Goal: Check status: Check status

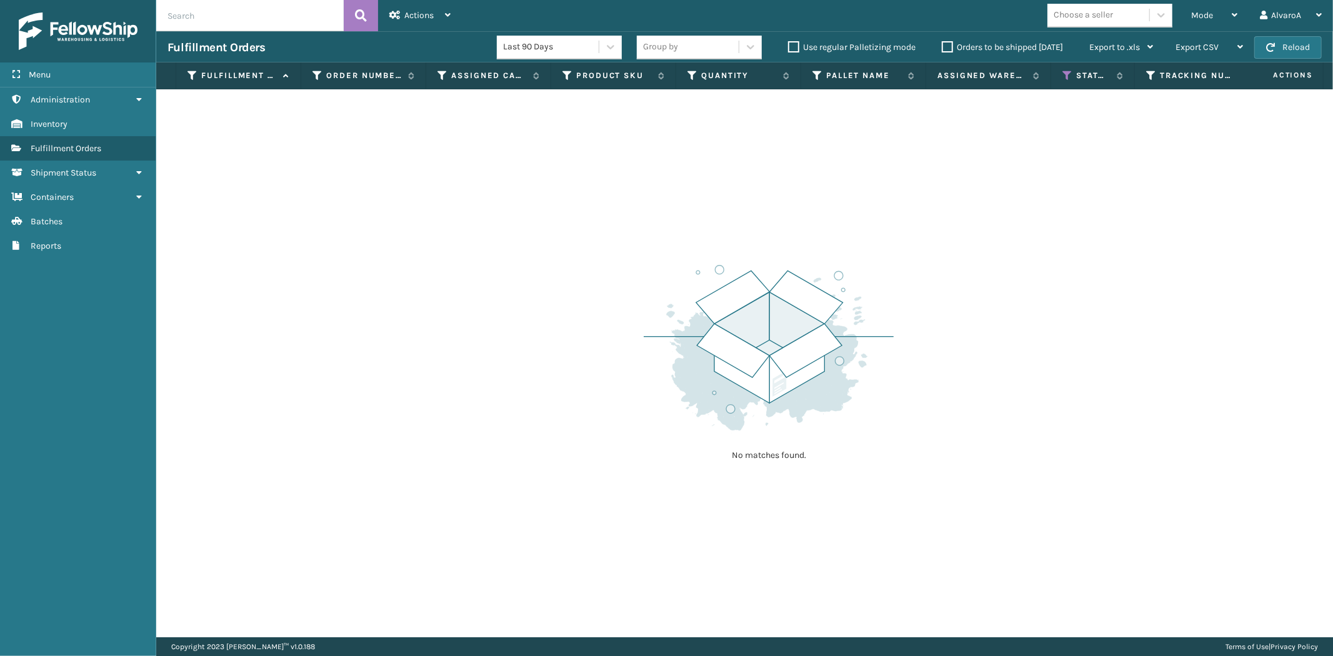
click at [186, 76] on th "Fulfillment Order Id" at bounding box center [238, 75] width 125 height 27
click at [197, 79] on div "Fulfillment Order Id" at bounding box center [238, 75] width 102 height 11
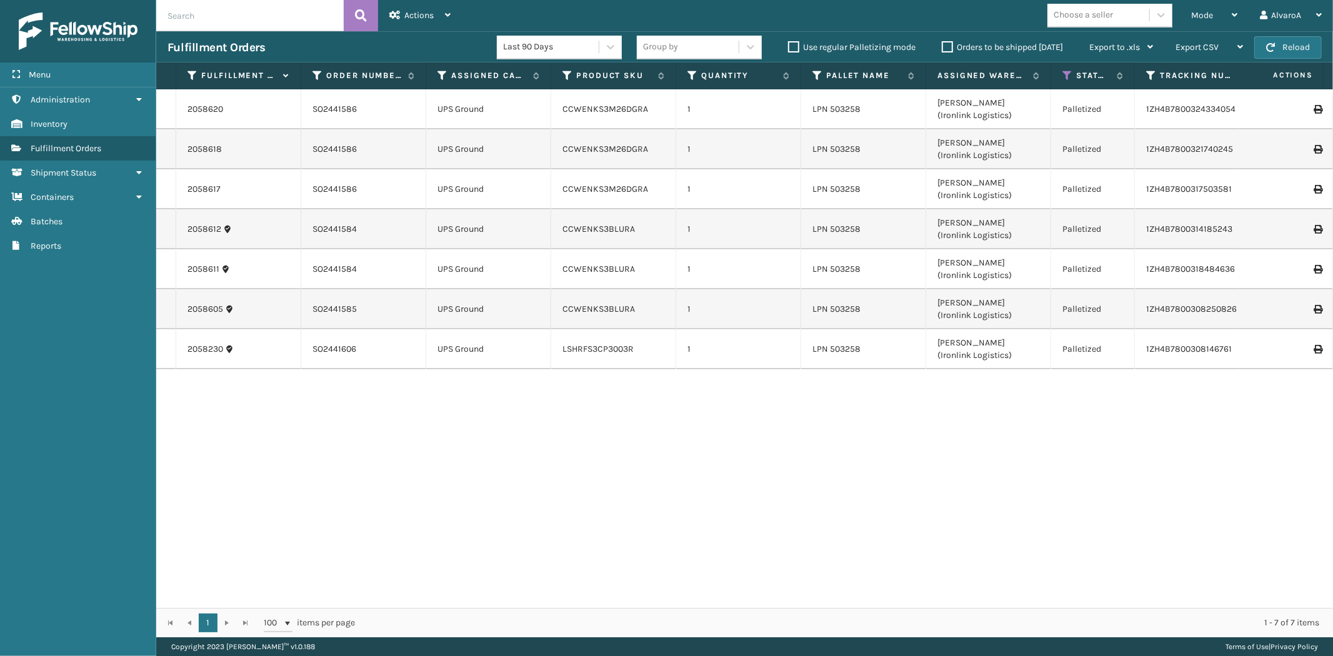
click at [192, 69] on th "Fulfillment Order Id" at bounding box center [238, 75] width 125 height 27
click at [196, 77] on icon at bounding box center [192, 75] width 10 height 11
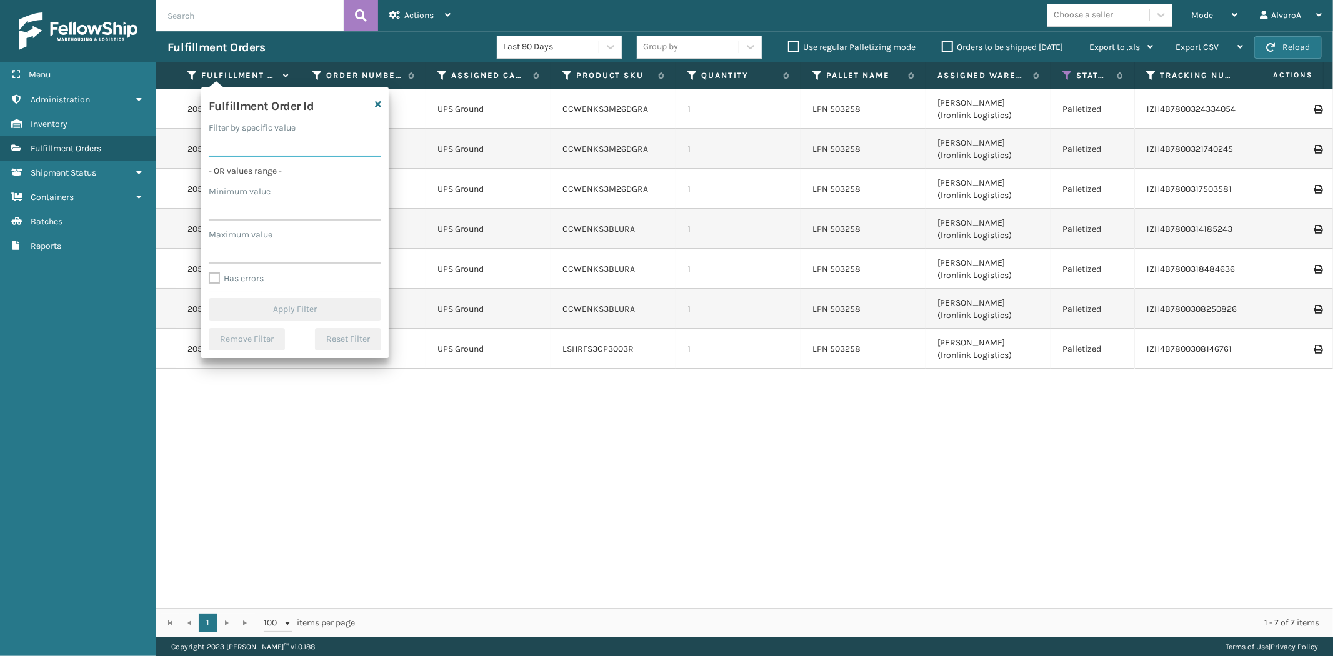
click at [239, 148] on input "Filter by specific value" at bounding box center [295, 145] width 172 height 22
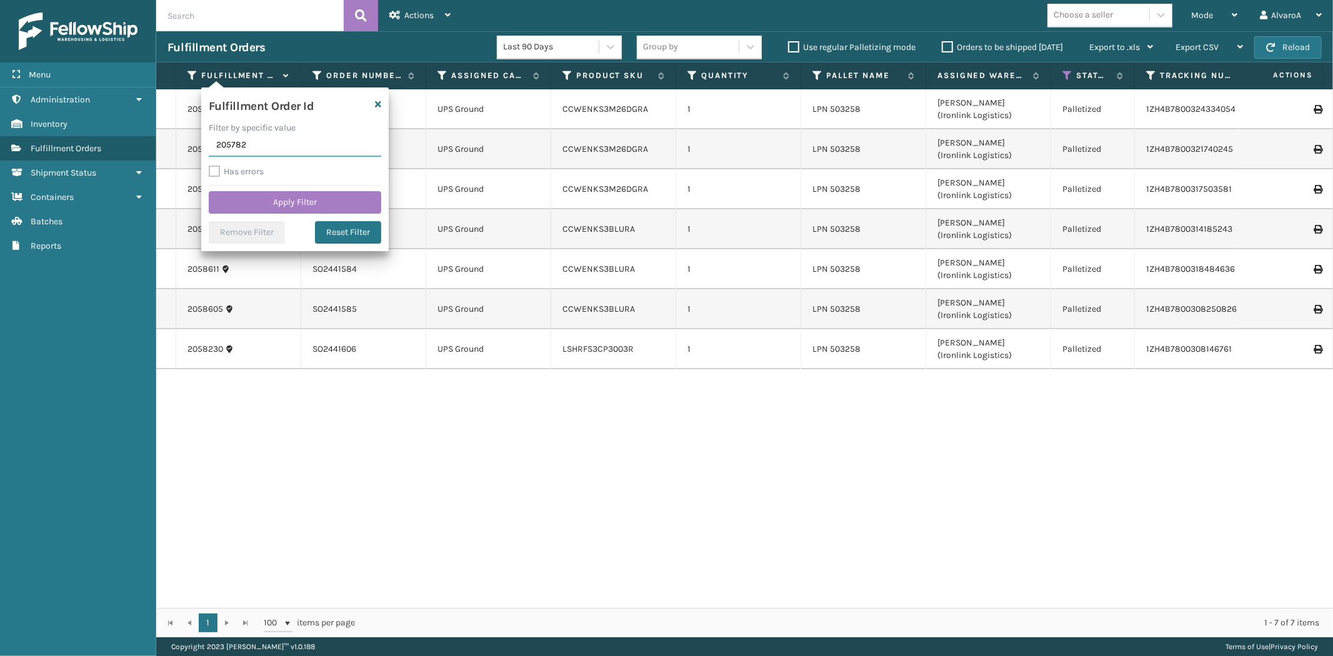
type input "2057824"
click button "Apply Filter" at bounding box center [295, 202] width 172 height 22
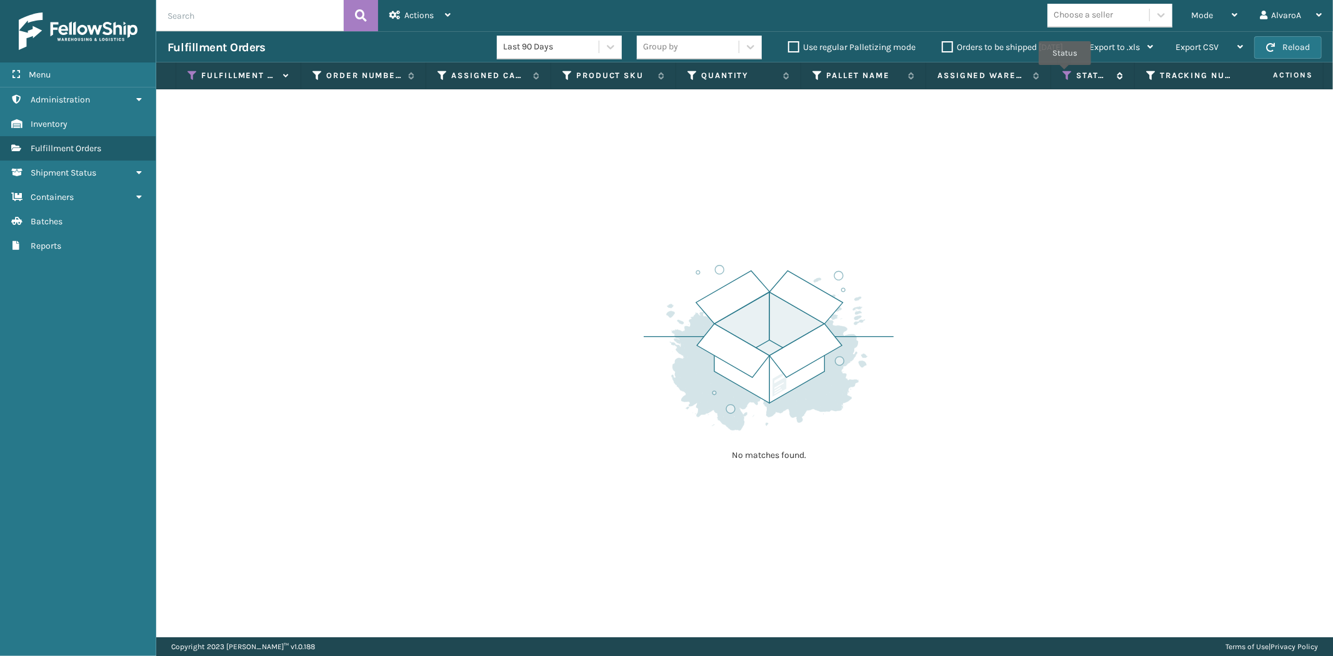
click at [1065, 74] on icon at bounding box center [1067, 75] width 10 height 11
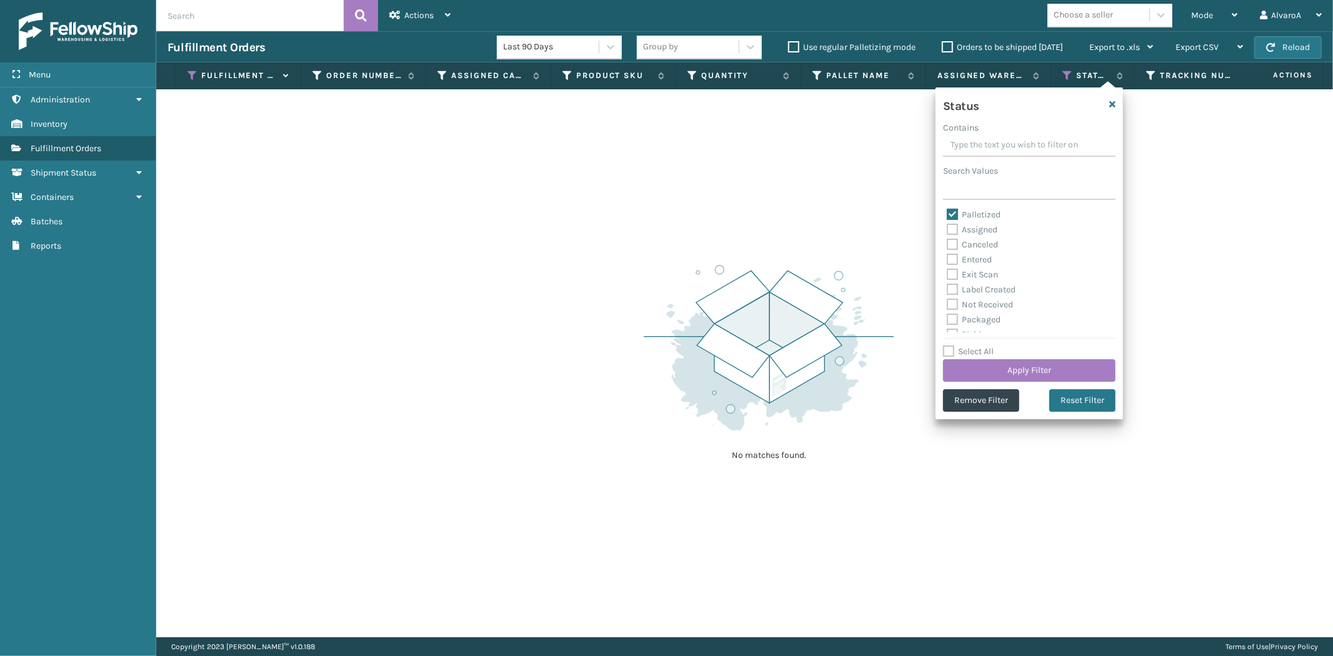
click at [953, 348] on label "Select All" at bounding box center [968, 351] width 51 height 11
click at [953, 345] on input "Select All" at bounding box center [1036, 344] width 187 height 1
checkbox input "true"
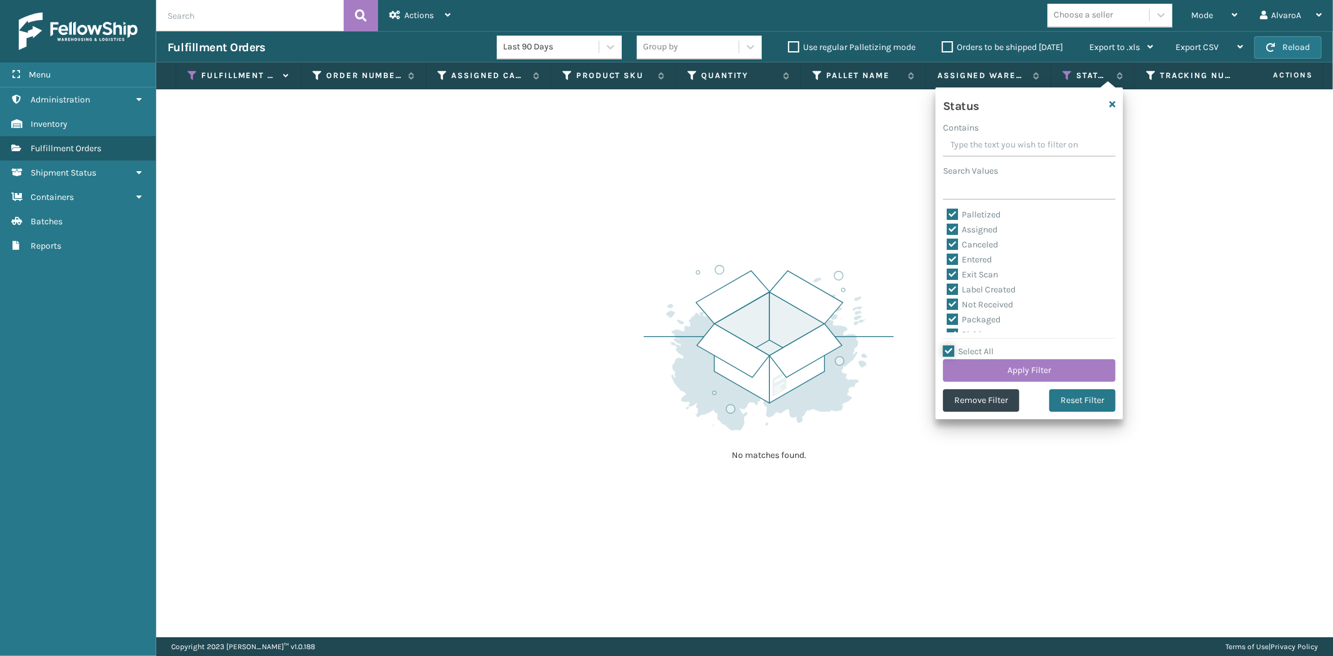
checkbox input "true"
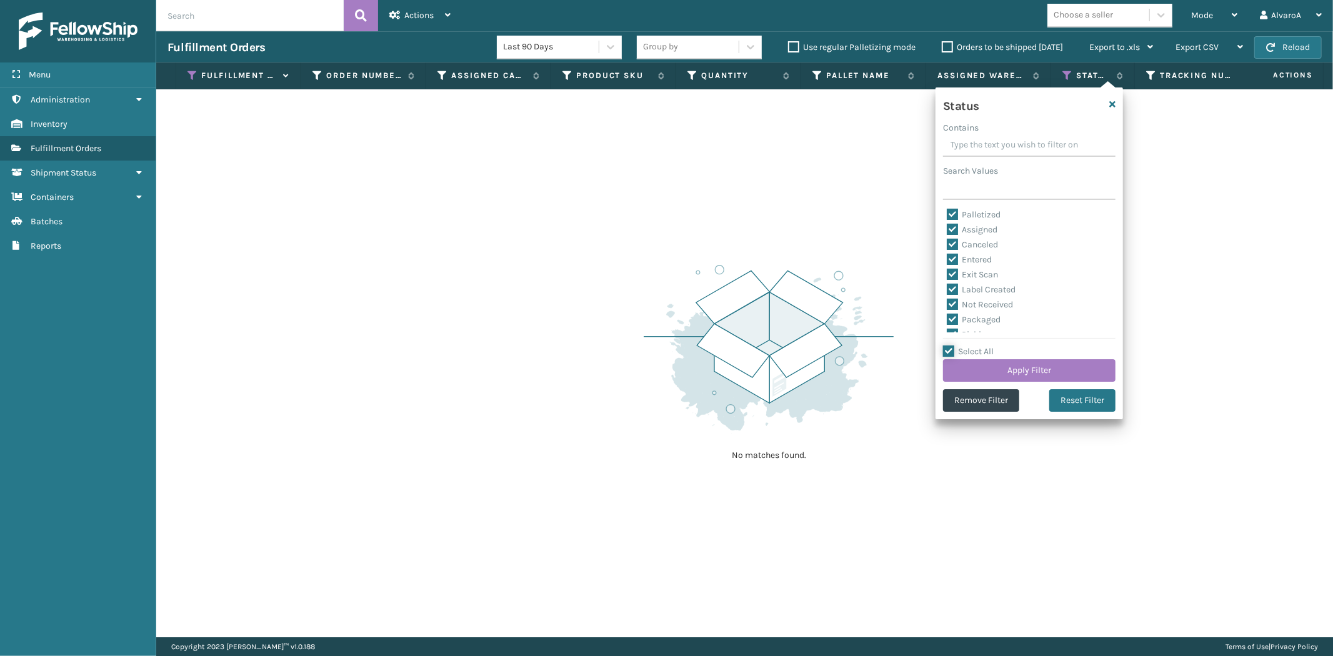
checkbox input "true"
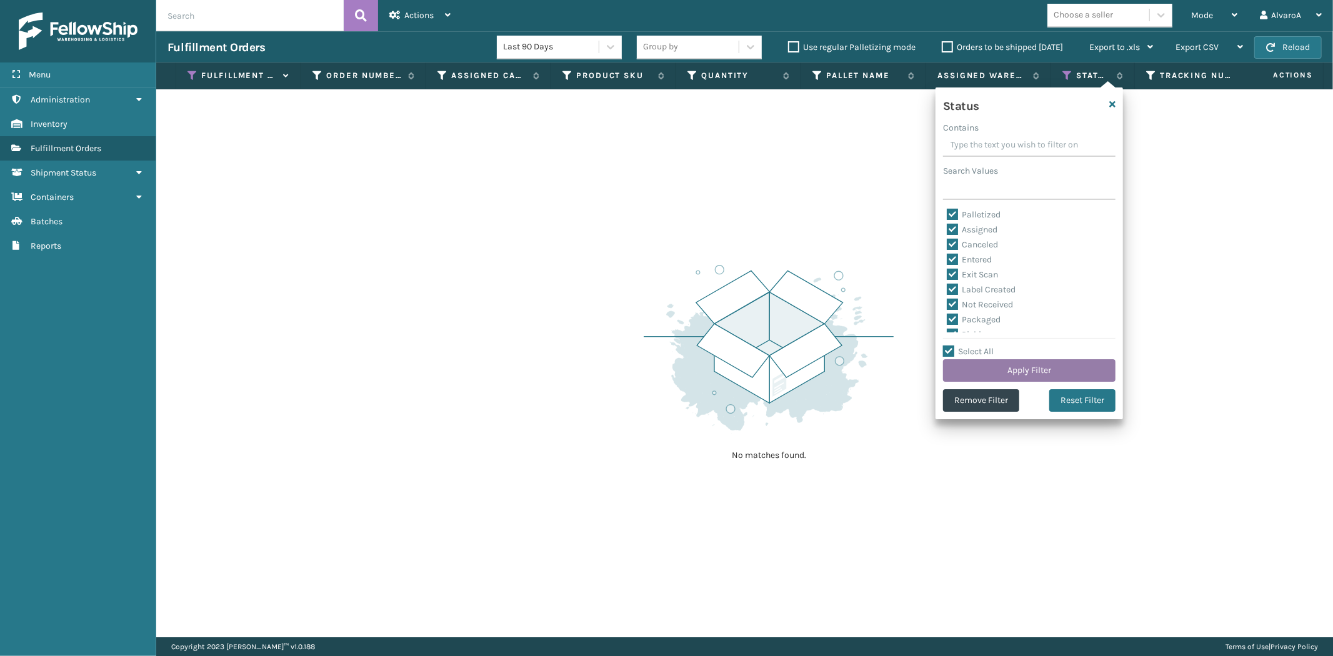
click at [958, 375] on button "Apply Filter" at bounding box center [1029, 370] width 172 height 22
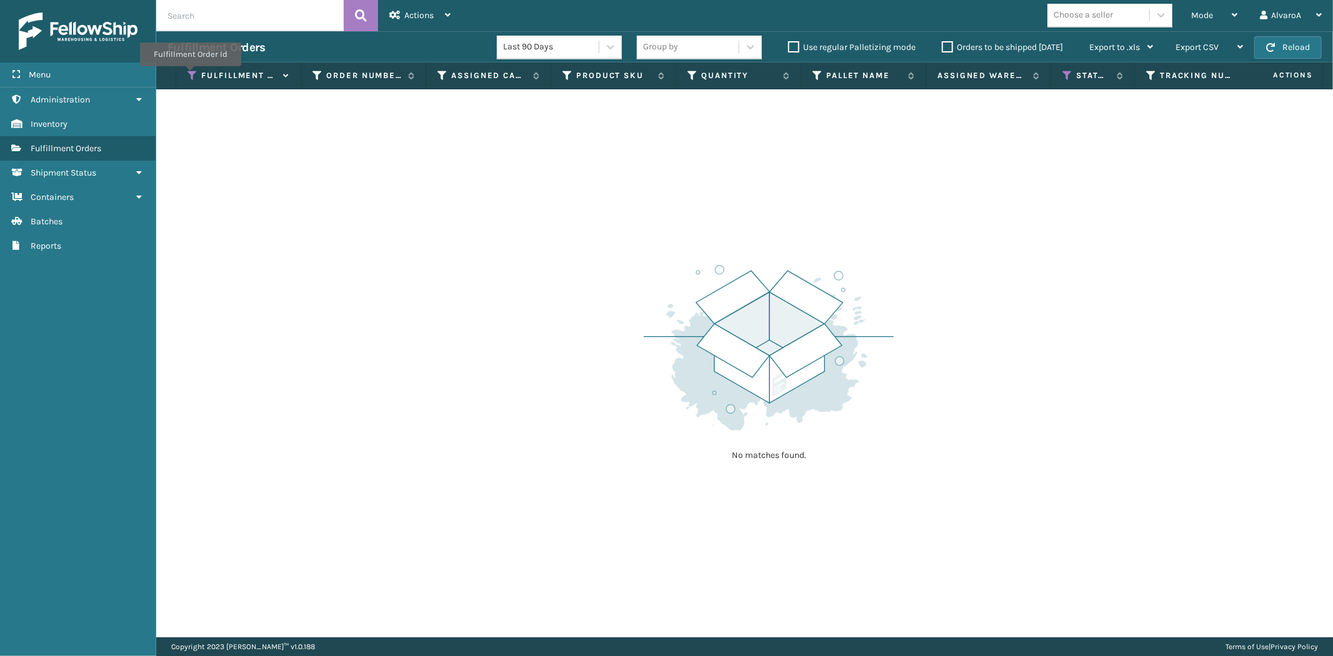
click at [190, 75] on icon at bounding box center [192, 75] width 10 height 11
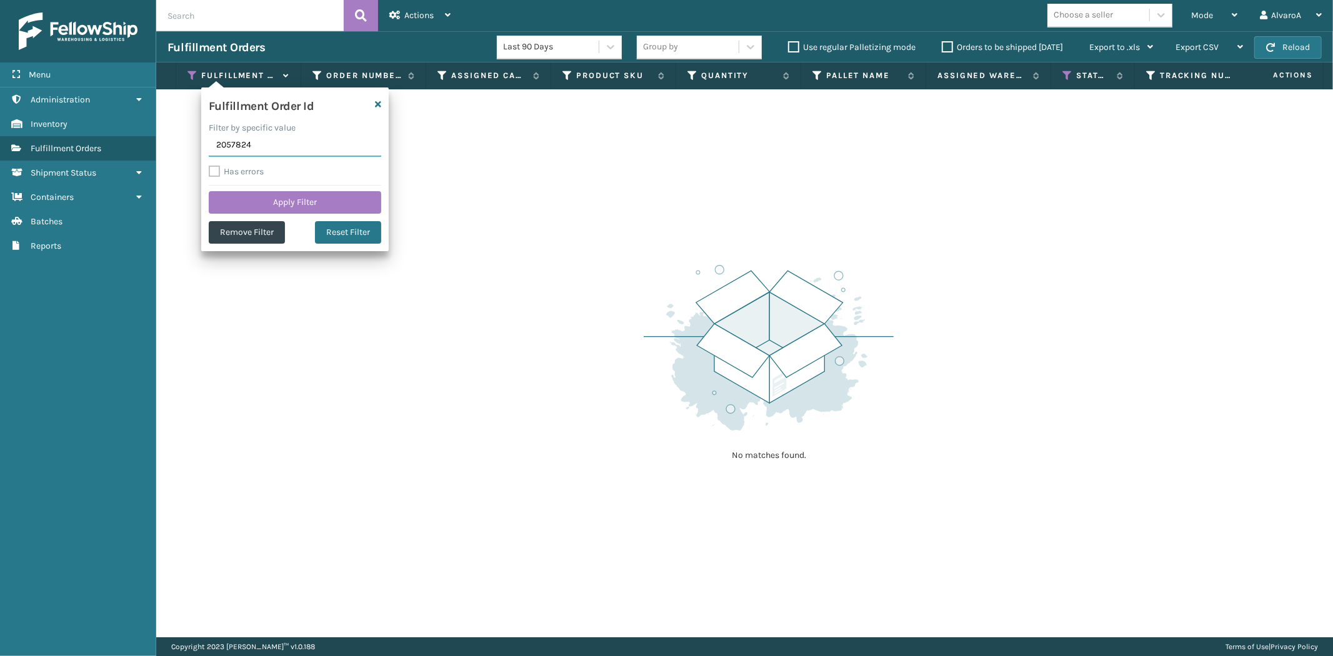
click at [254, 145] on input "2057824" at bounding box center [295, 145] width 172 height 22
type input "2057829"
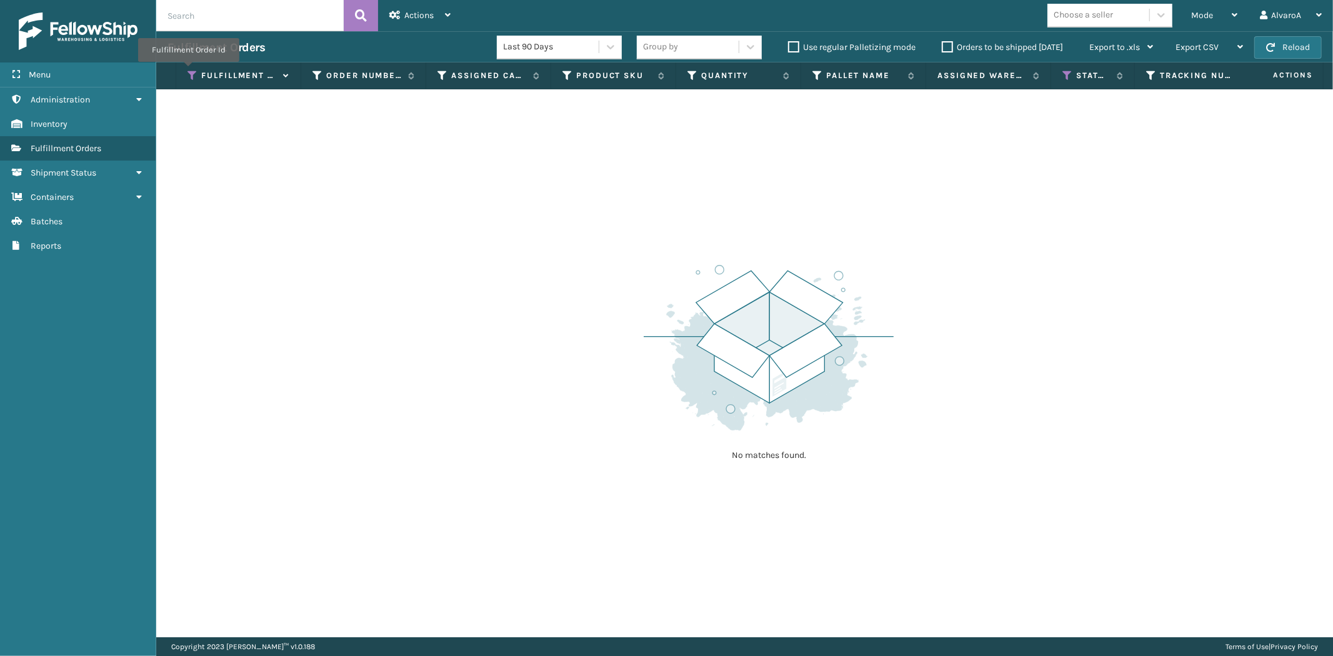
click at [188, 71] on icon at bounding box center [192, 75] width 10 height 11
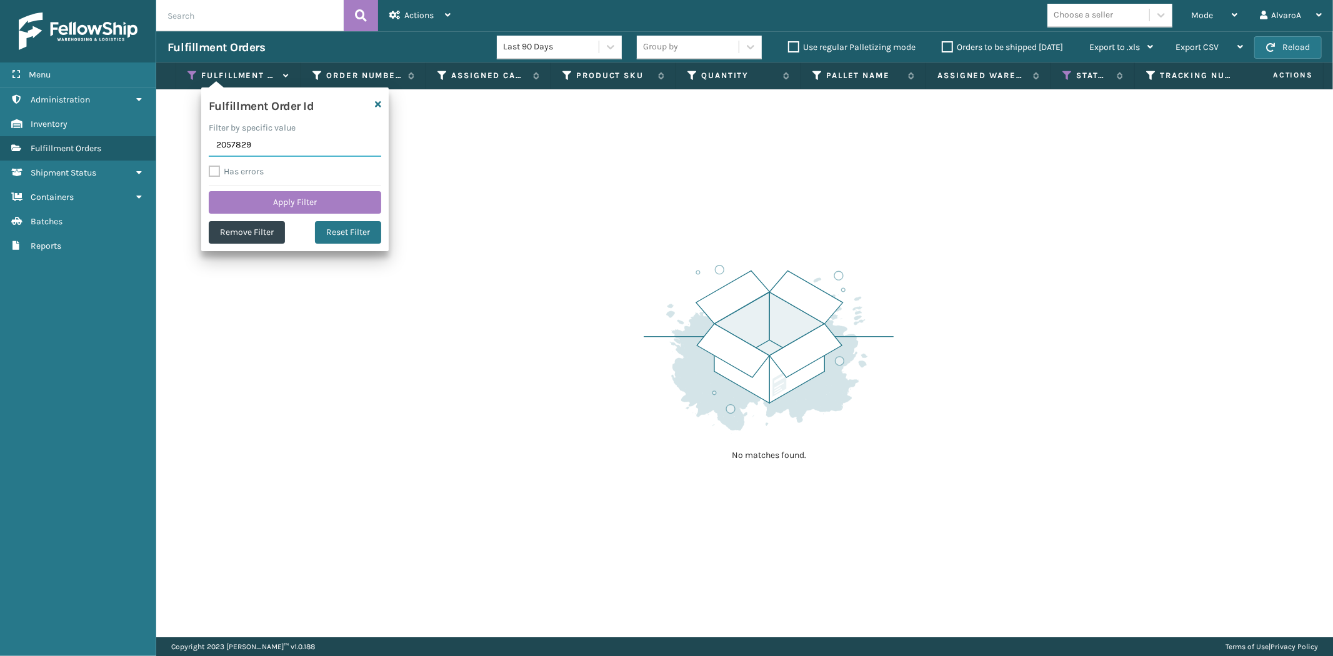
click at [258, 141] on input "2057829" at bounding box center [295, 145] width 172 height 22
type input "2057824"
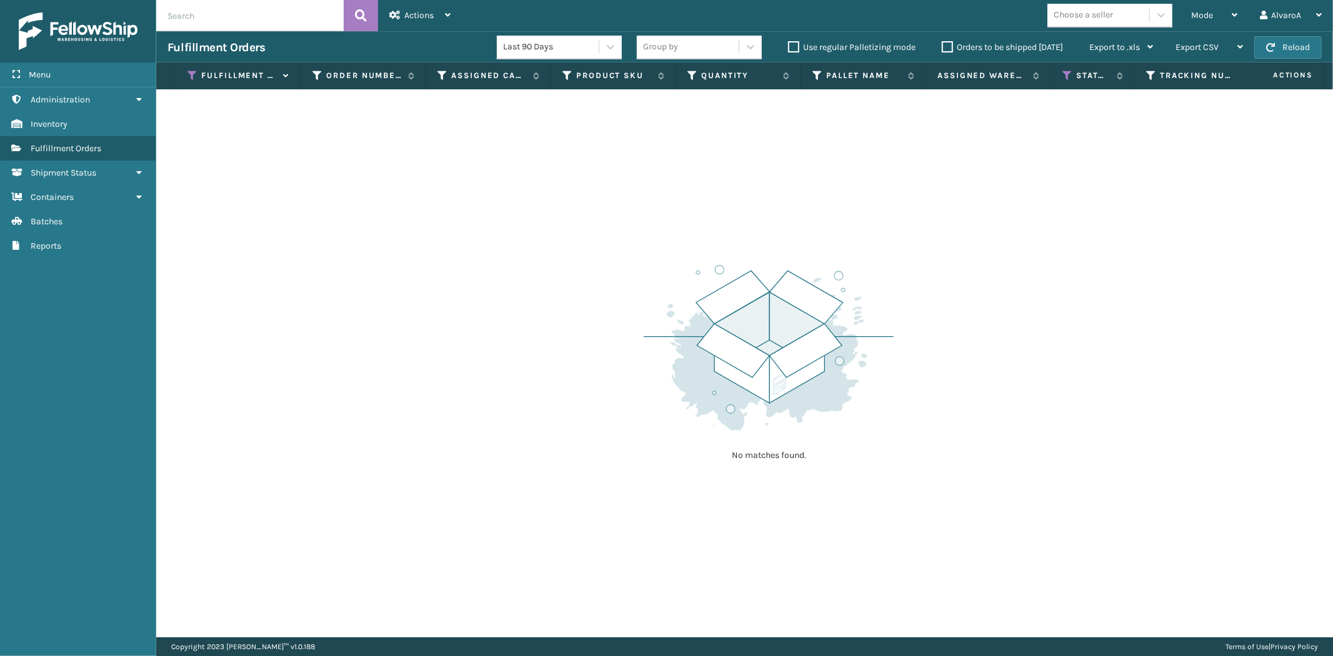
click at [946, 47] on label "Orders to be shipped [DATE]" at bounding box center [1001, 47] width 121 height 11
click at [942, 47] on input "Orders to be shipped [DATE]" at bounding box center [941, 44] width 1 height 8
click at [946, 47] on label "Orders to be shipped [DATE]" at bounding box center [1001, 47] width 121 height 11
click at [942, 47] on input "Orders to be shipped [DATE]" at bounding box center [941, 44] width 1 height 8
click at [1063, 73] on icon at bounding box center [1067, 75] width 10 height 11
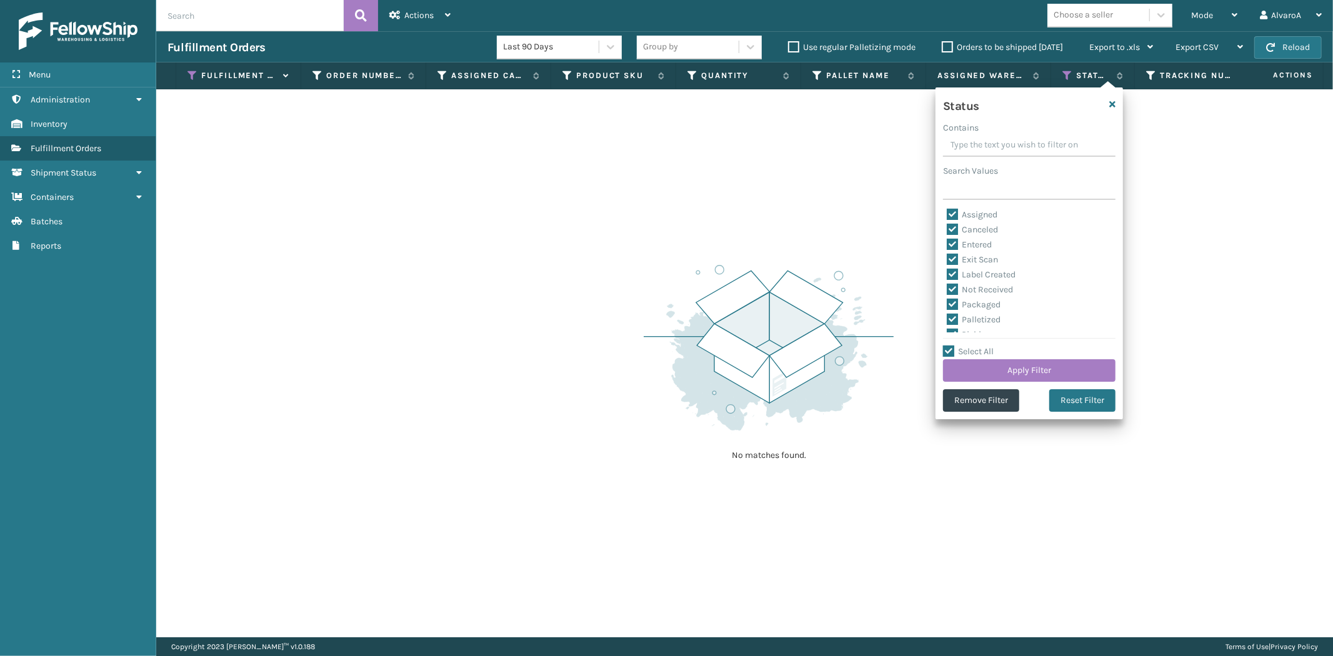
click at [952, 347] on label "Select All" at bounding box center [968, 351] width 51 height 11
click at [952, 345] on input "Select All" at bounding box center [1036, 344] width 187 height 1
checkbox input "false"
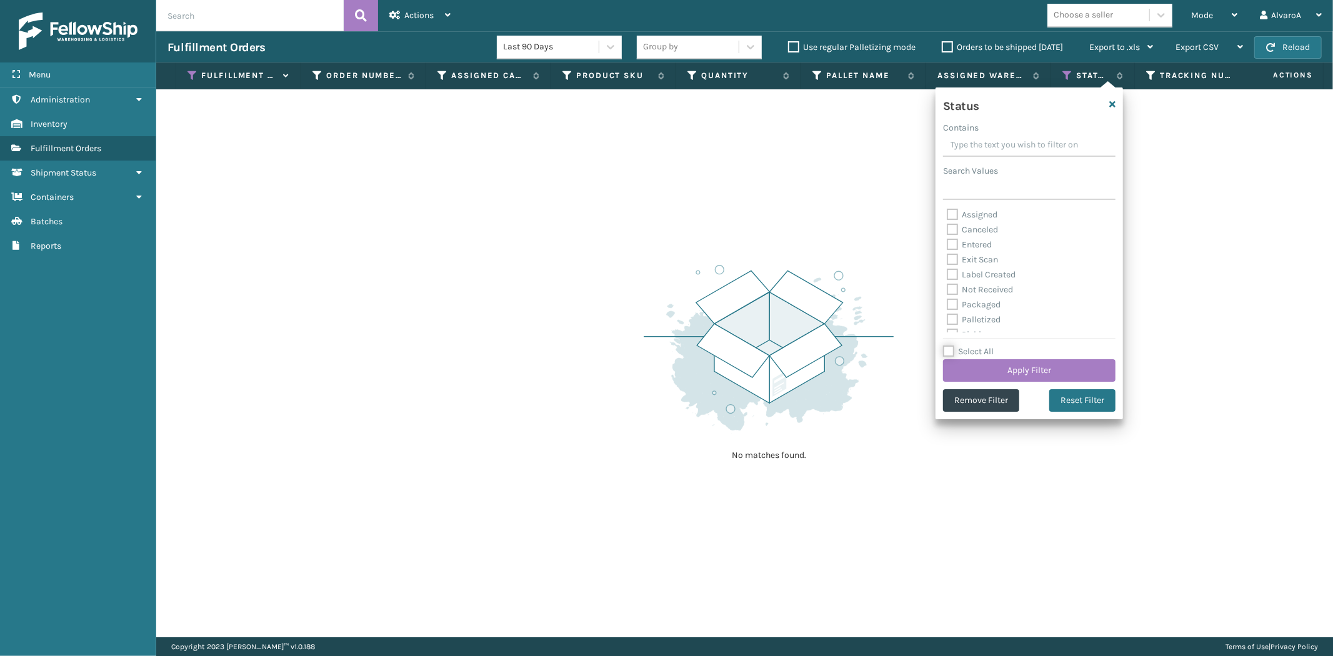
checkbox input "false"
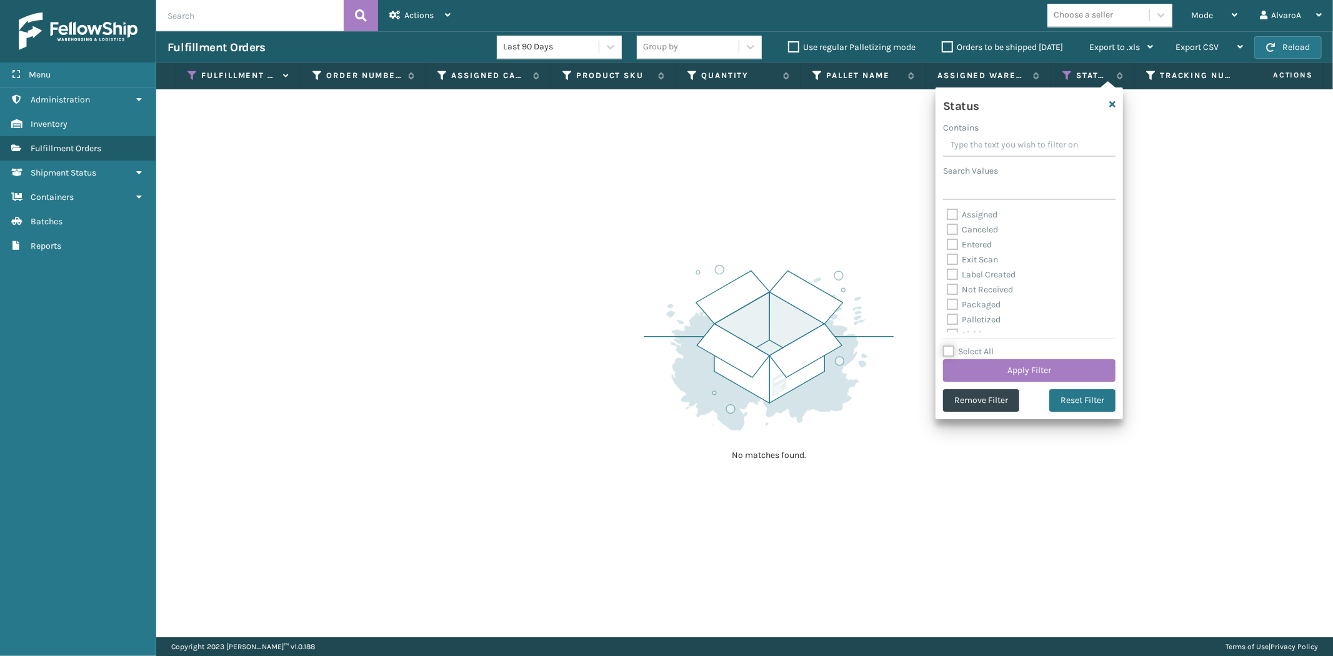
checkbox input "false"
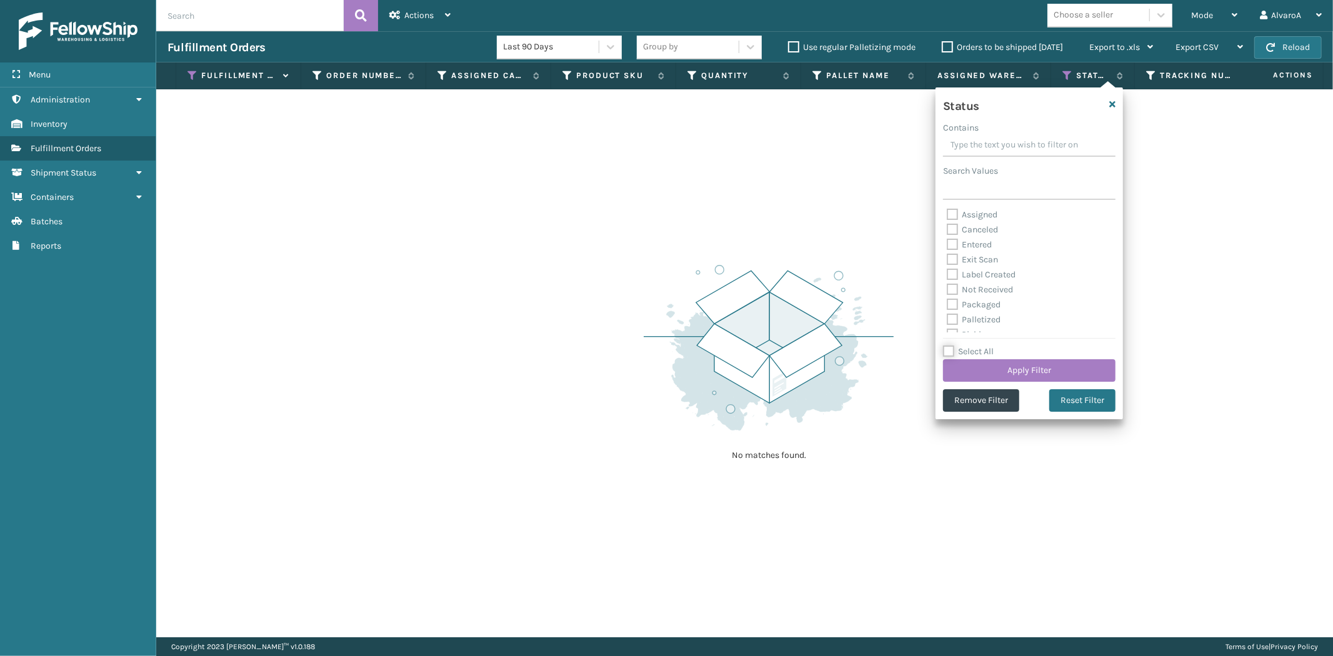
checkbox input "false"
click at [951, 351] on label "Select All" at bounding box center [968, 351] width 51 height 11
click at [951, 345] on input "Select All" at bounding box center [1036, 344] width 187 height 1
checkbox input "true"
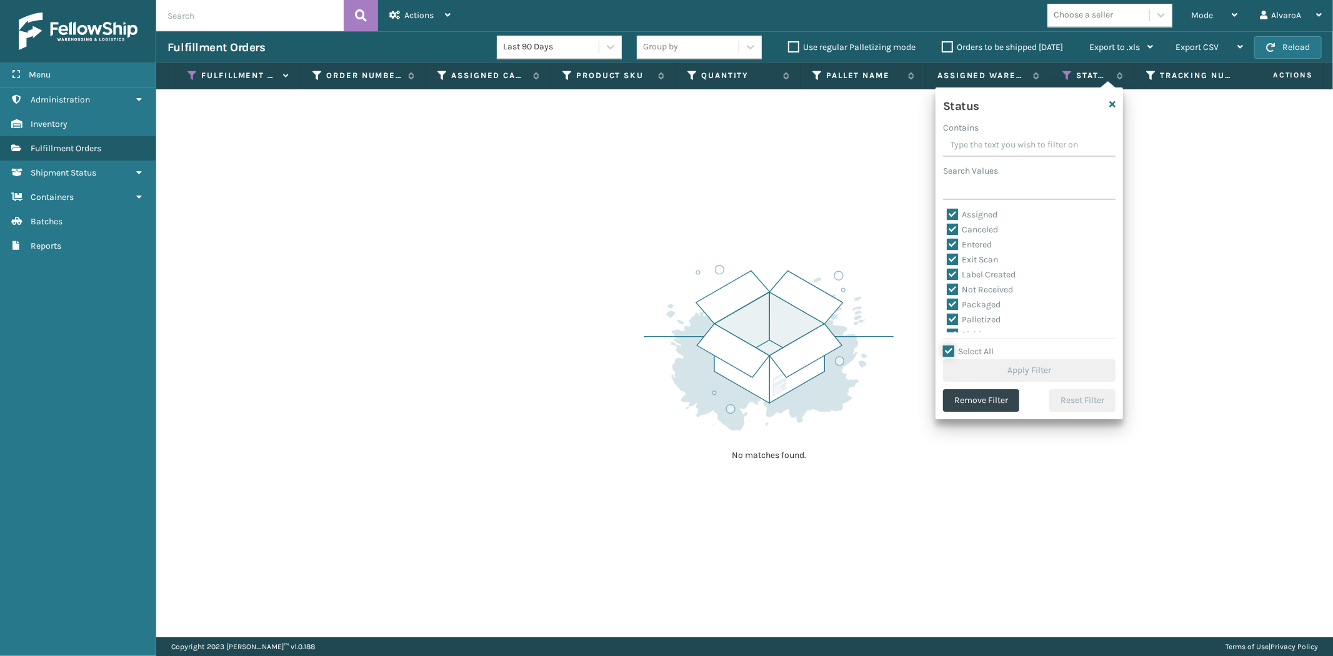
checkbox input "true"
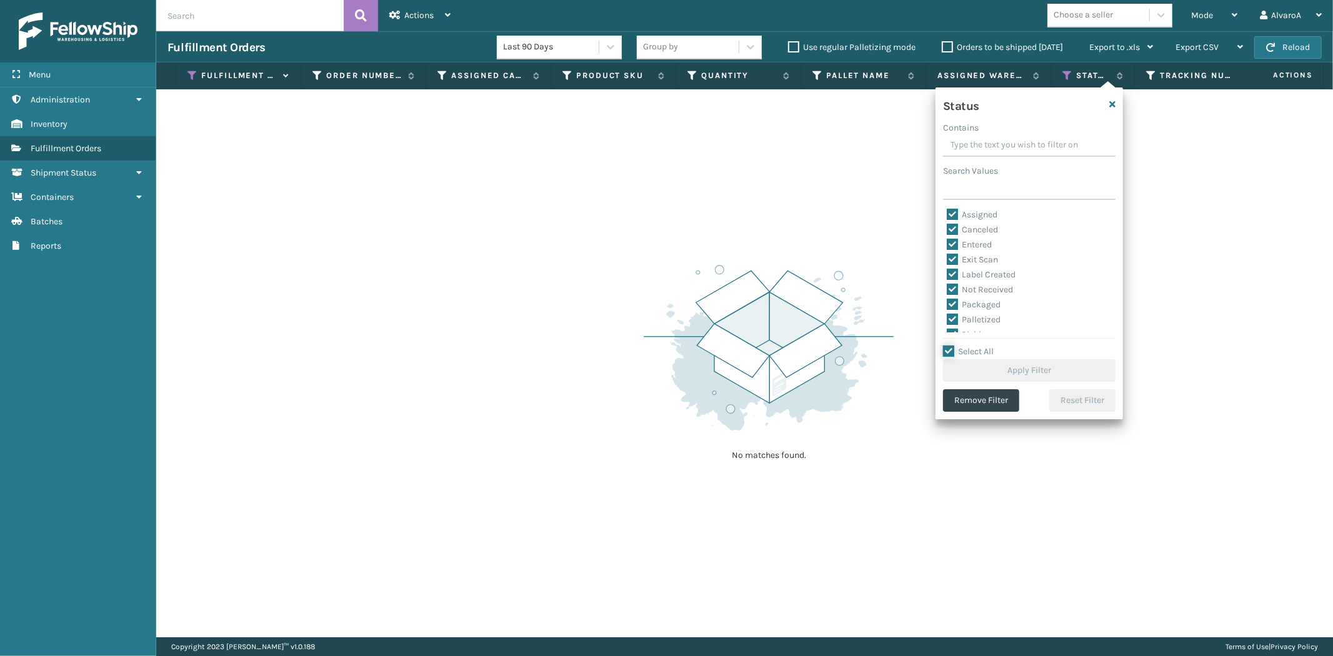
checkbox input "true"
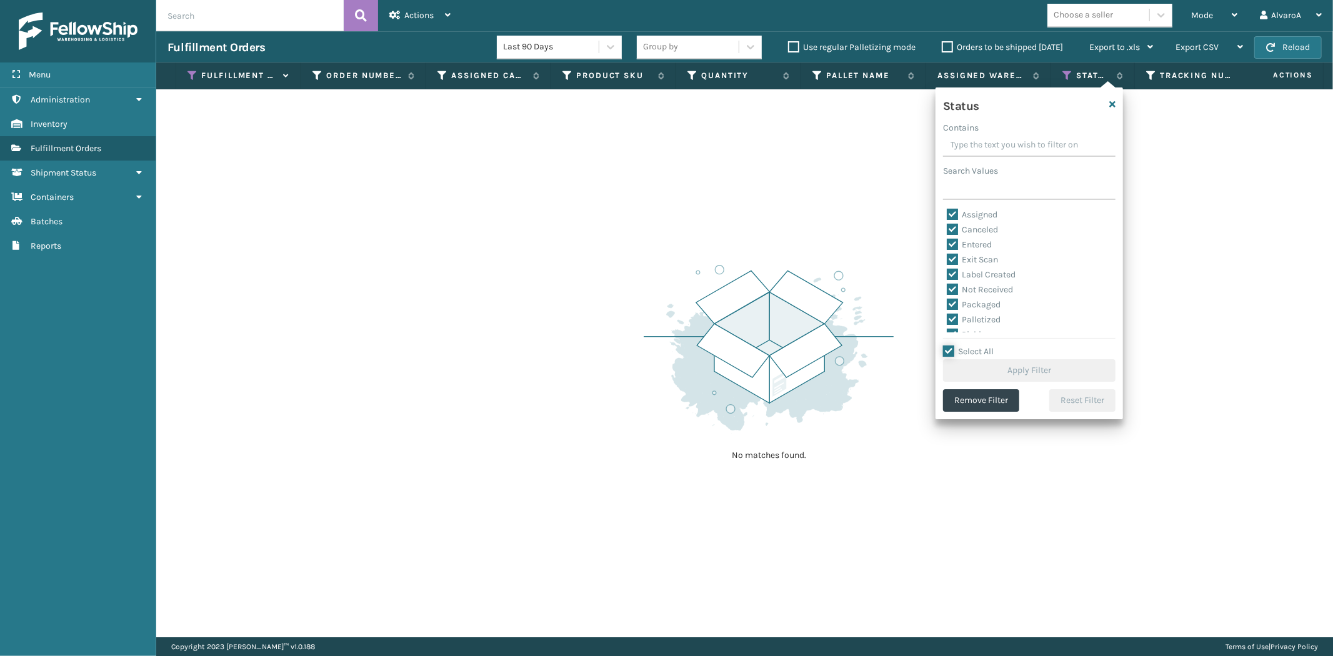
checkbox input "true"
click at [957, 370] on button "Apply Filter" at bounding box center [1029, 370] width 172 height 22
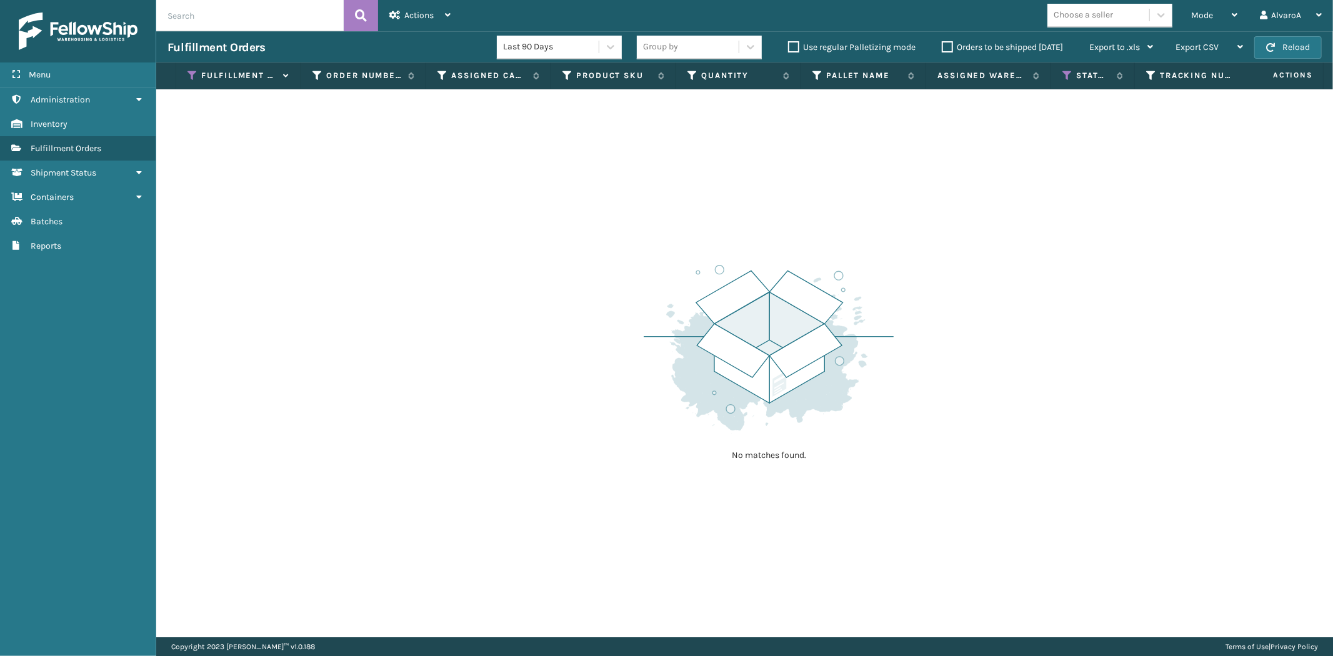
click at [190, 82] on th "Fulfillment Order Id" at bounding box center [238, 75] width 125 height 27
click at [191, 79] on icon at bounding box center [192, 75] width 10 height 11
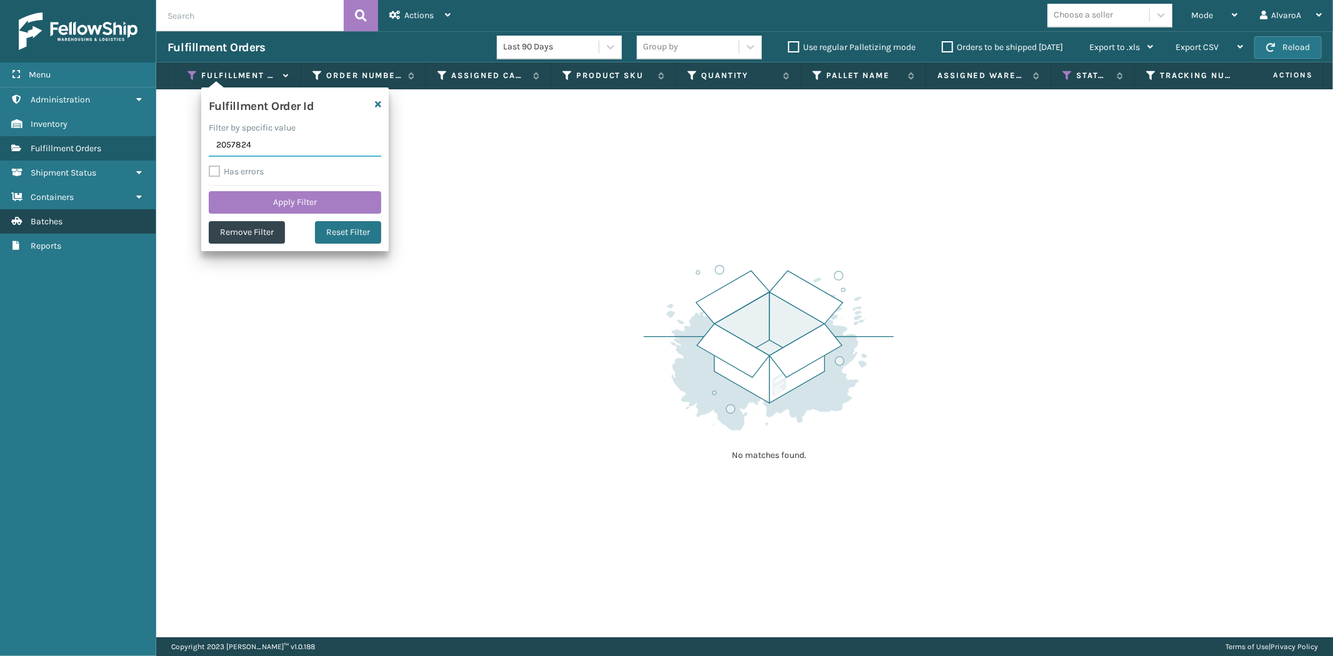
drag, startPoint x: 266, startPoint y: 144, endPoint x: 123, endPoint y: 207, distance: 156.0
click at [123, 0] on div "Menu Administration Inventory Fulfillment Orders Shipment Status Containers Bat…" at bounding box center [666, 0] width 1333 height 0
type input "2057824"
